Goal: Task Accomplishment & Management: Manage account settings

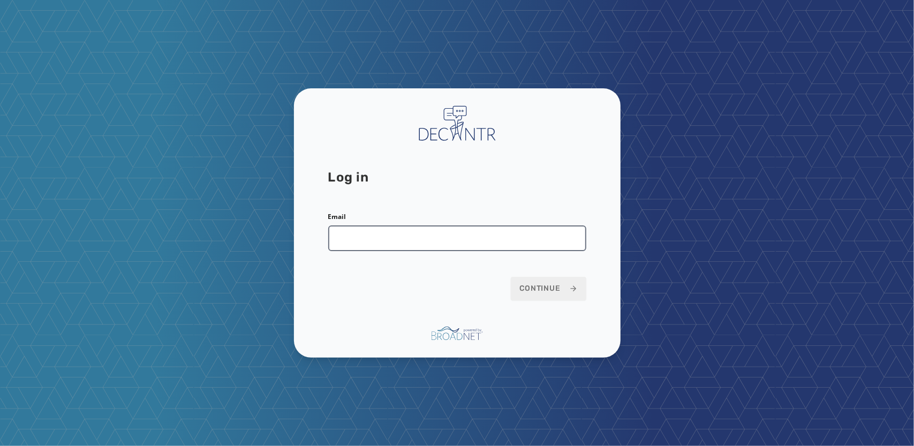
click at [456, 234] on input "Email" at bounding box center [457, 238] width 258 height 26
type input "**********"
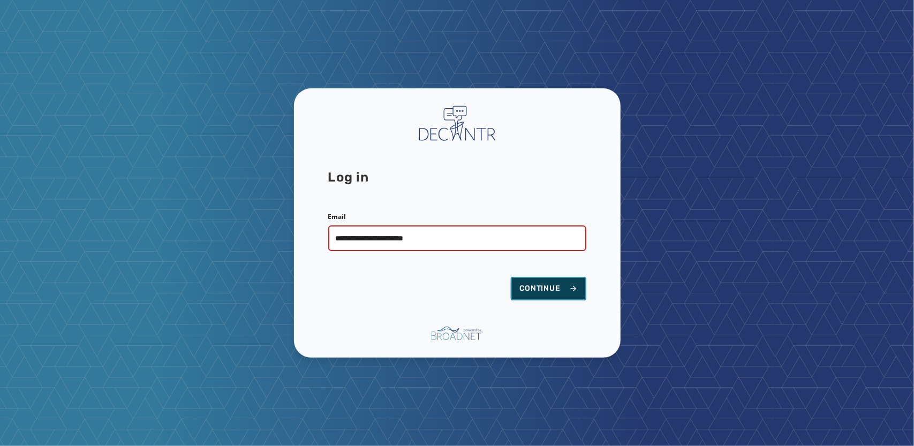
click at [537, 292] on span "Continue" at bounding box center [549, 288] width 58 height 11
